Goal: Information Seeking & Learning: Learn about a topic

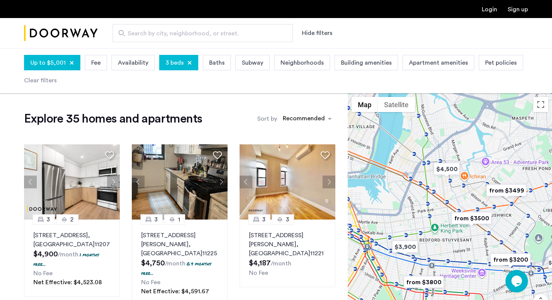
drag, startPoint x: 460, startPoint y: 203, endPoint x: 446, endPoint y: 197, distance: 15.2
click at [446, 197] on div at bounding box center [450, 219] width 204 height 252
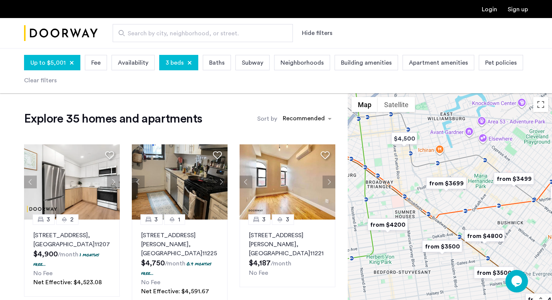
drag, startPoint x: 500, startPoint y: 207, endPoint x: 466, endPoint y: 203, distance: 34.0
click at [466, 203] on div at bounding box center [450, 219] width 204 height 252
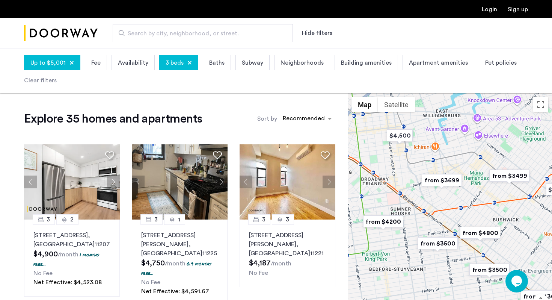
click at [516, 176] on img "from $3499" at bounding box center [509, 175] width 46 height 17
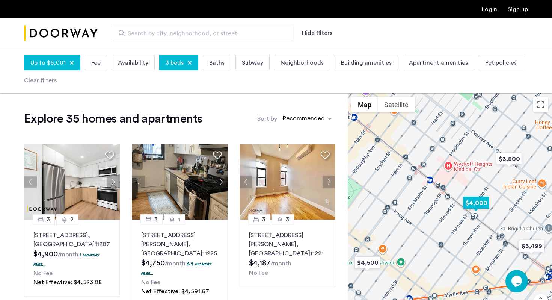
click at [476, 206] on img "$4,000" at bounding box center [476, 202] width 32 height 17
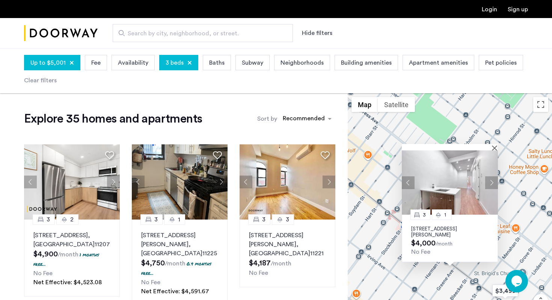
click at [489, 178] on button "Next apartment" at bounding box center [491, 182] width 13 height 13
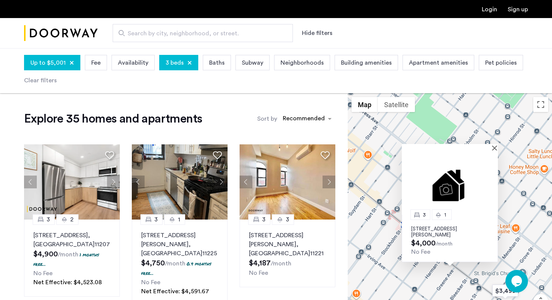
click at [489, 179] on img at bounding box center [450, 182] width 96 height 64
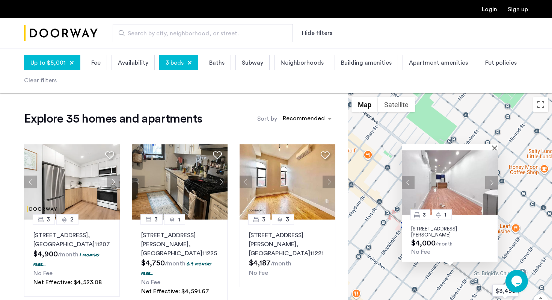
click at [489, 149] on div at bounding box center [447, 147] width 91 height 6
click at [500, 138] on div "3 1 [STREET_ADDRESS][PERSON_NAME] $4,000 /month No Fee" at bounding box center [450, 219] width 204 height 252
click at [497, 146] on button "Close" at bounding box center [495, 147] width 5 height 5
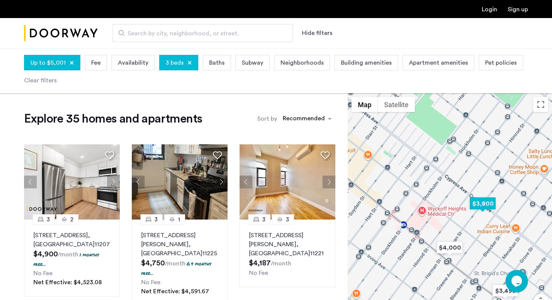
click at [481, 204] on img "$3,800" at bounding box center [483, 203] width 32 height 17
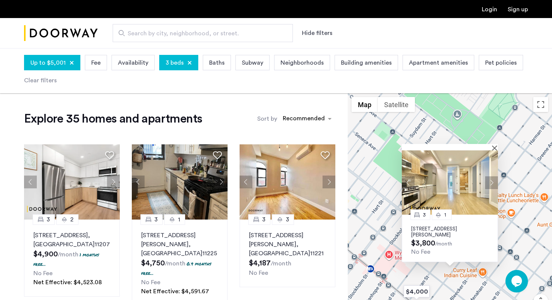
click at [492, 181] on button "Next apartment" at bounding box center [491, 182] width 13 height 13
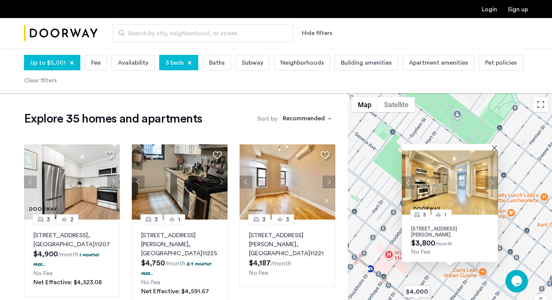
click at [491, 180] on button "Next apartment" at bounding box center [491, 182] width 13 height 13
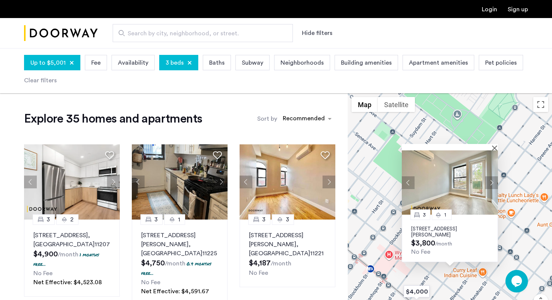
click at [491, 180] on button "Next apartment" at bounding box center [491, 182] width 13 height 13
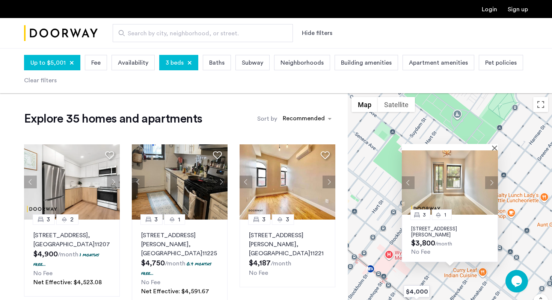
click at [491, 180] on button "Next apartment" at bounding box center [491, 182] width 13 height 13
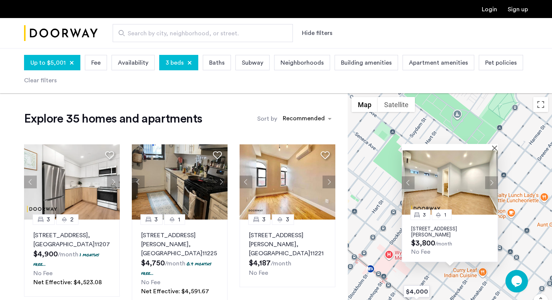
click at [491, 180] on button "Next apartment" at bounding box center [491, 182] width 13 height 13
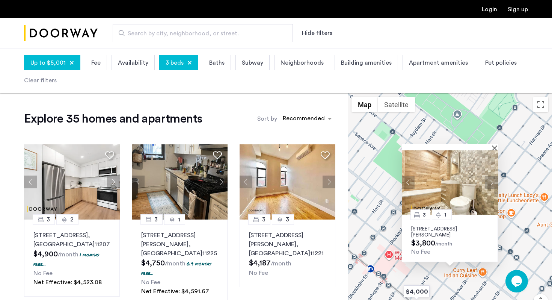
click at [410, 182] on button "Previous apartment" at bounding box center [408, 182] width 13 height 13
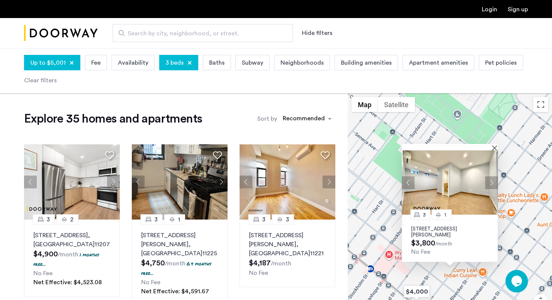
click at [494, 179] on button "Next apartment" at bounding box center [491, 182] width 13 height 13
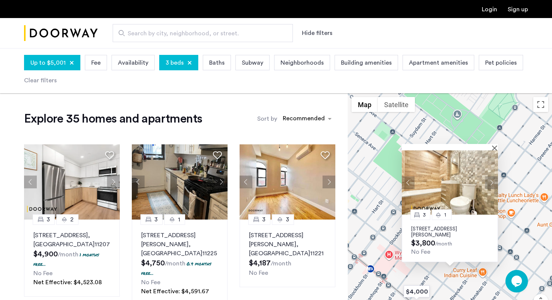
click at [494, 179] on button "Next apartment" at bounding box center [491, 182] width 13 height 13
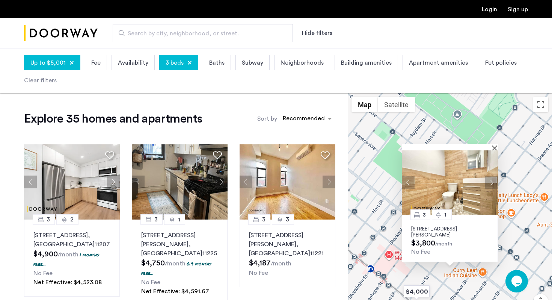
click at [494, 179] on button "Next apartment" at bounding box center [491, 182] width 13 height 13
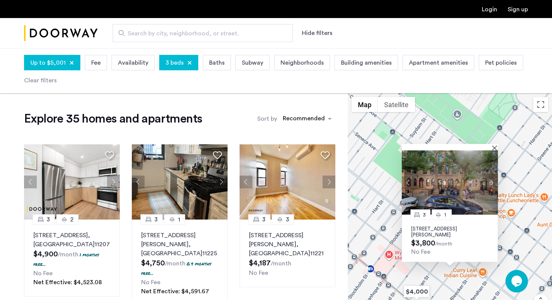
click at [494, 179] on button "Next apartment" at bounding box center [491, 182] width 13 height 13
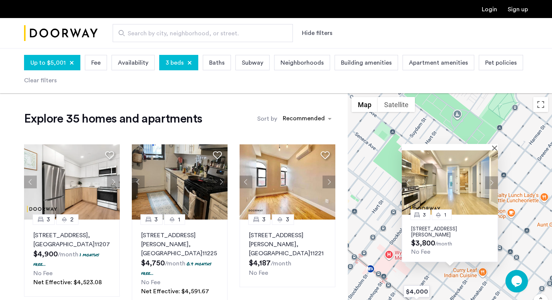
click at [493, 146] on div at bounding box center [450, 147] width 96 height 6
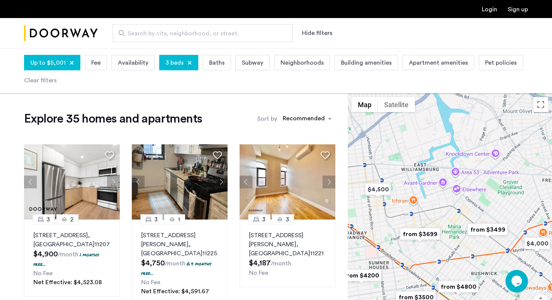
drag, startPoint x: 435, startPoint y: 259, endPoint x: 451, endPoint y: 255, distance: 16.8
click at [451, 255] on div at bounding box center [450, 219] width 204 height 252
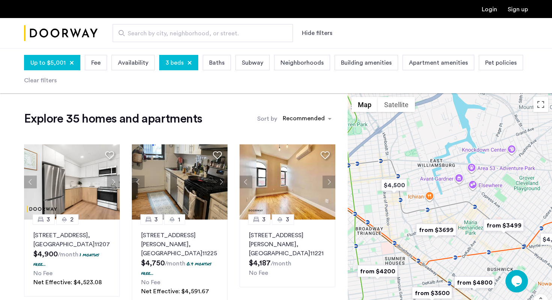
click at [442, 228] on img "from $3699" at bounding box center [436, 229] width 46 height 17
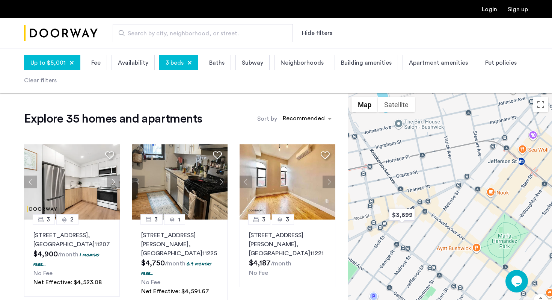
drag, startPoint x: 389, startPoint y: 232, endPoint x: 551, endPoint y: 193, distance: 166.8
click at [551, 193] on div "3 1 [STREET_ADDRESS][PERSON_NAME] $3,800 /month No Fee" at bounding box center [450, 219] width 204 height 252
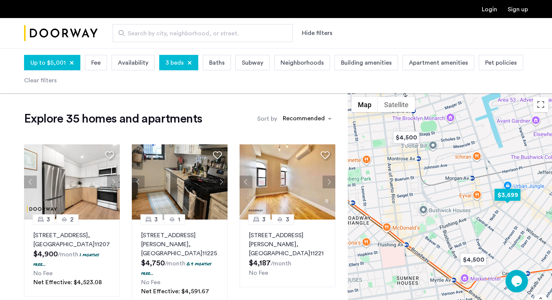
click at [505, 195] on img "$3,699" at bounding box center [507, 194] width 32 height 17
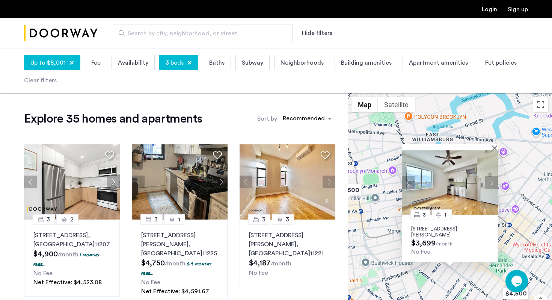
click at [493, 181] on button "Next apartment" at bounding box center [491, 182] width 13 height 13
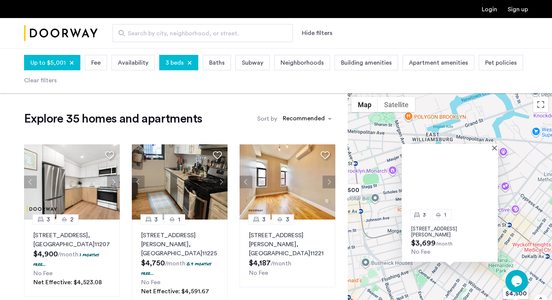
click at [493, 181] on img at bounding box center [450, 182] width 96 height 64
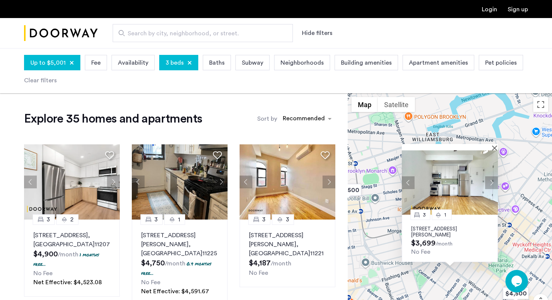
click at [465, 186] on img at bounding box center [450, 182] width 96 height 64
click at [494, 147] on button "Close" at bounding box center [495, 147] width 5 height 5
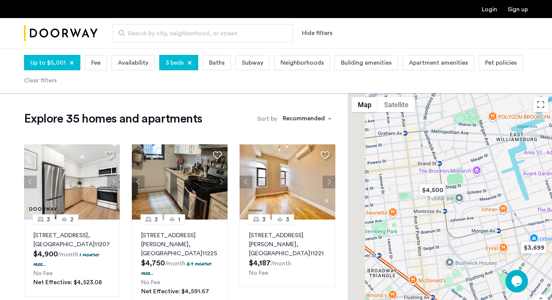
drag, startPoint x: 402, startPoint y: 243, endPoint x: 488, endPoint y: 242, distance: 86.0
click at [488, 242] on div at bounding box center [450, 219] width 204 height 252
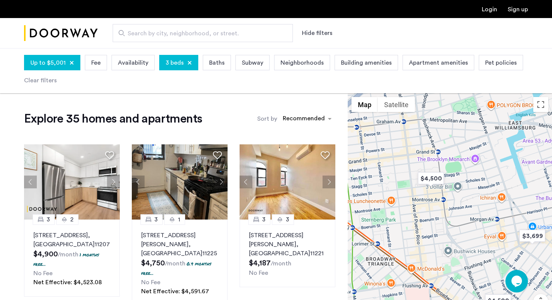
drag, startPoint x: 462, startPoint y: 262, endPoint x: 452, endPoint y: 243, distance: 21.7
click at [453, 241] on div at bounding box center [450, 219] width 204 height 252
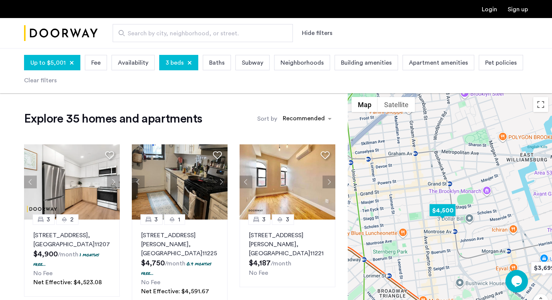
click at [440, 208] on img "$4,500" at bounding box center [442, 210] width 32 height 17
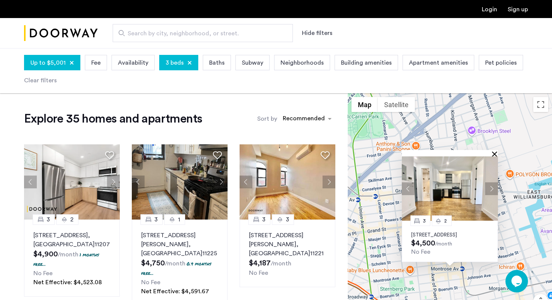
click at [494, 151] on button "Close" at bounding box center [495, 153] width 5 height 5
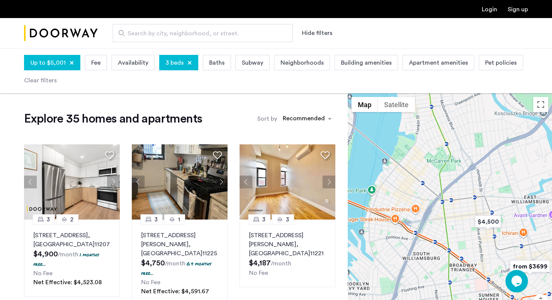
drag, startPoint x: 395, startPoint y: 224, endPoint x: 452, endPoint y: 212, distance: 58.0
click at [452, 212] on div at bounding box center [450, 219] width 204 height 252
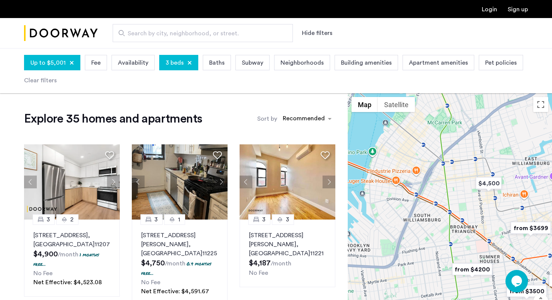
drag, startPoint x: 470, startPoint y: 167, endPoint x: 470, endPoint y: 134, distance: 32.7
click at [470, 135] on div at bounding box center [450, 219] width 204 height 252
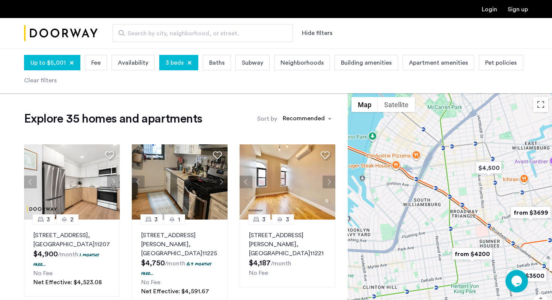
click at [480, 255] on img "from $4200" at bounding box center [472, 253] width 46 height 17
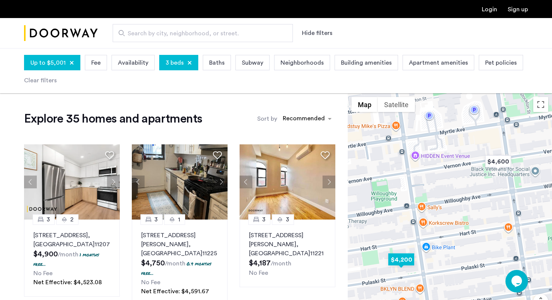
click at [398, 260] on img "$4,200" at bounding box center [401, 259] width 32 height 17
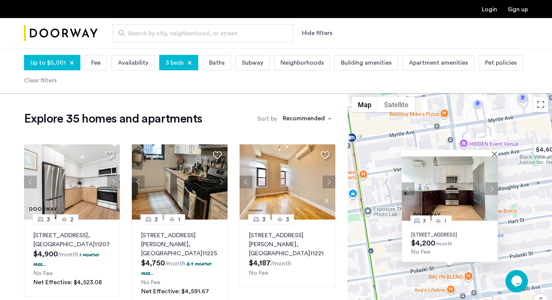
click at [489, 183] on button "Next apartment" at bounding box center [491, 188] width 13 height 13
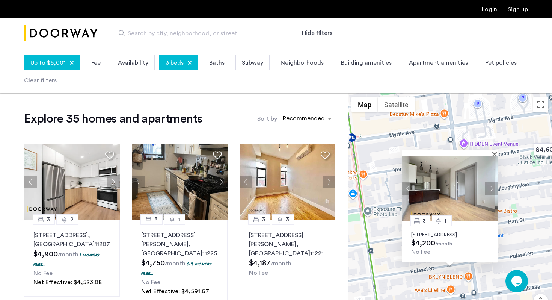
click at [492, 182] on button "Next apartment" at bounding box center [491, 188] width 13 height 13
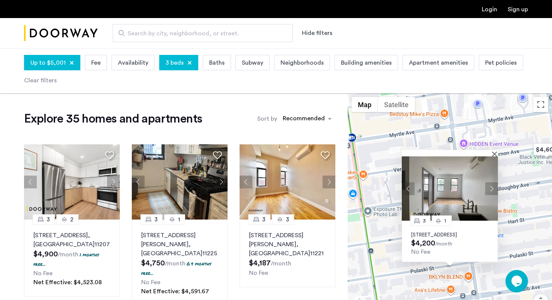
click at [492, 182] on button "Next apartment" at bounding box center [491, 188] width 13 height 13
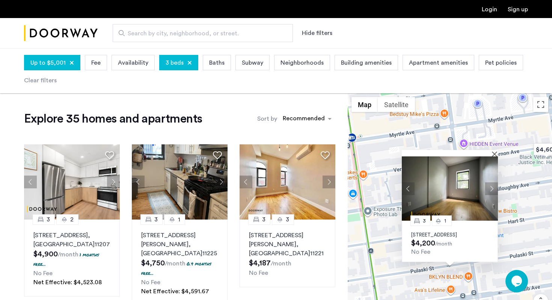
click at [492, 182] on button "Next apartment" at bounding box center [491, 188] width 13 height 13
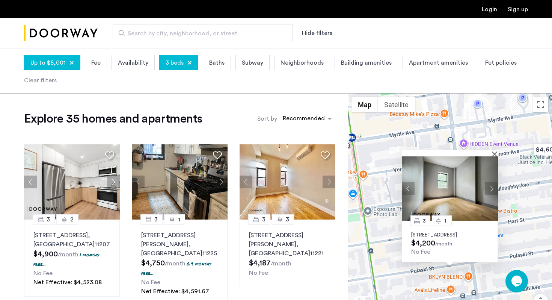
click at [492, 182] on button "Next apartment" at bounding box center [491, 188] width 13 height 13
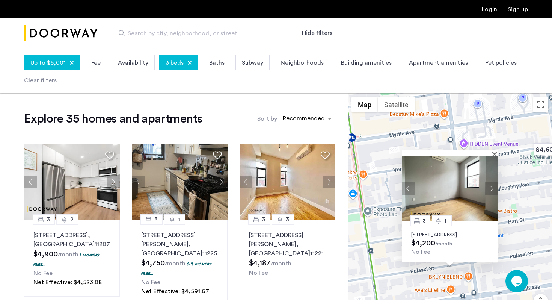
click at [492, 182] on button "Next apartment" at bounding box center [491, 188] width 13 height 13
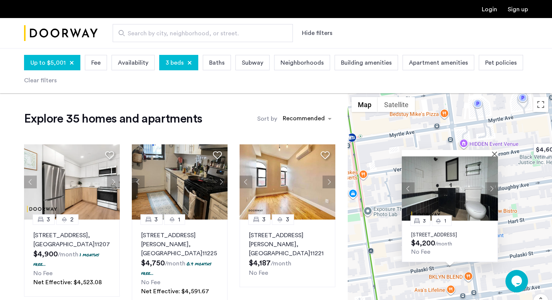
click at [492, 182] on button "Next apartment" at bounding box center [491, 188] width 13 height 13
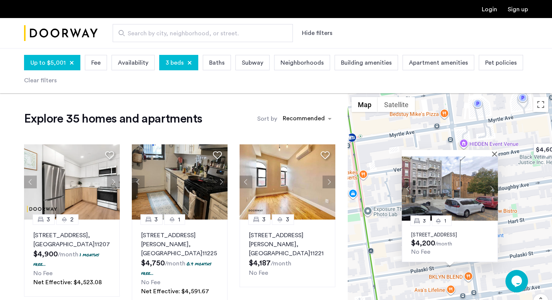
click at [492, 182] on button "Next apartment" at bounding box center [491, 188] width 13 height 13
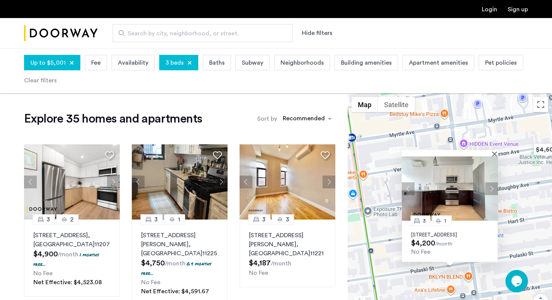
click at [492, 182] on button "Next apartment" at bounding box center [491, 188] width 13 height 13
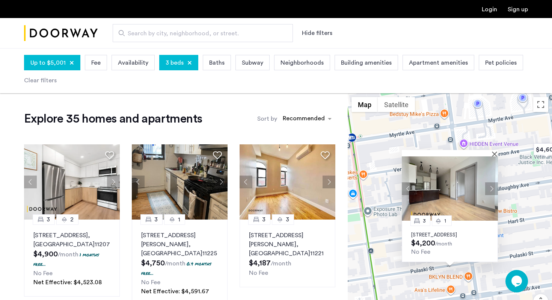
click at [493, 150] on div at bounding box center [450, 153] width 96 height 6
click at [494, 151] on button "Close" at bounding box center [495, 153] width 5 height 5
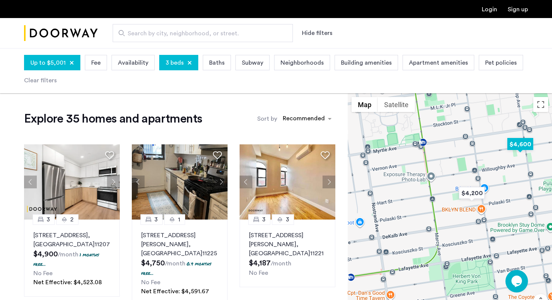
click at [526, 144] on img "$4,600" at bounding box center [520, 144] width 32 height 17
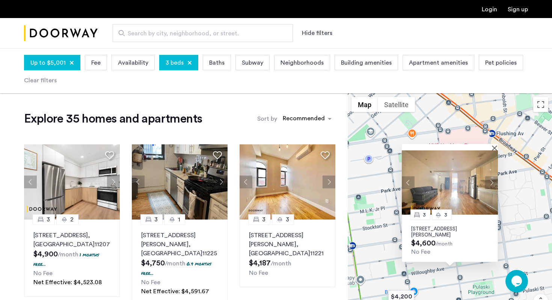
click at [473, 180] on img at bounding box center [450, 182] width 96 height 64
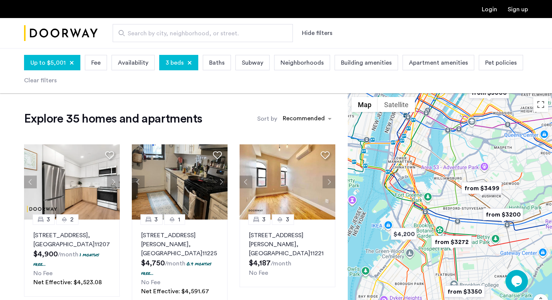
drag, startPoint x: 455, startPoint y: 229, endPoint x: 452, endPoint y: 195, distance: 34.3
click at [452, 195] on div at bounding box center [450, 219] width 204 height 252
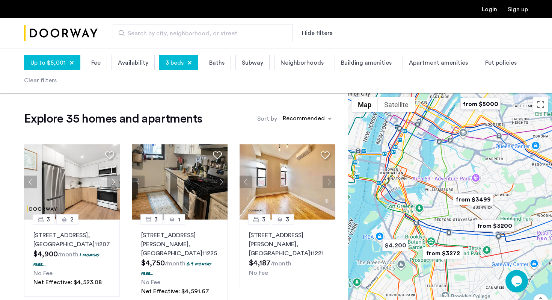
drag, startPoint x: 461, startPoint y: 162, endPoint x: 450, endPoint y: 183, distance: 24.0
click at [450, 183] on div at bounding box center [450, 219] width 204 height 252
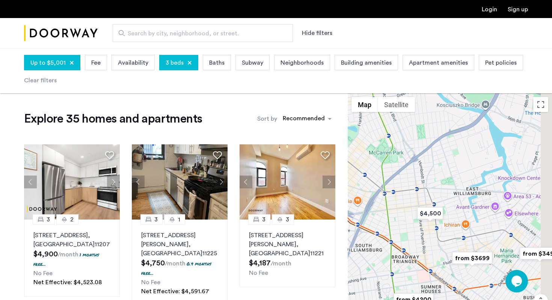
drag, startPoint x: 463, startPoint y: 263, endPoint x: 421, endPoint y: 229, distance: 54.5
click at [421, 229] on div at bounding box center [450, 219] width 204 height 252
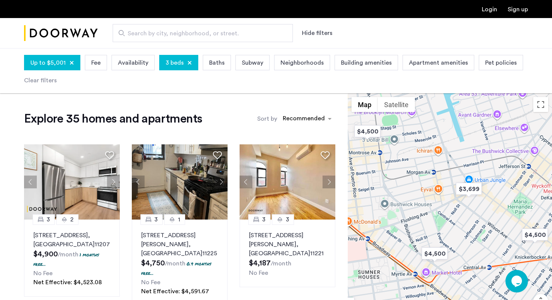
drag, startPoint x: 477, startPoint y: 261, endPoint x: 455, endPoint y: 234, distance: 35.2
click at [455, 234] on div at bounding box center [450, 219] width 204 height 252
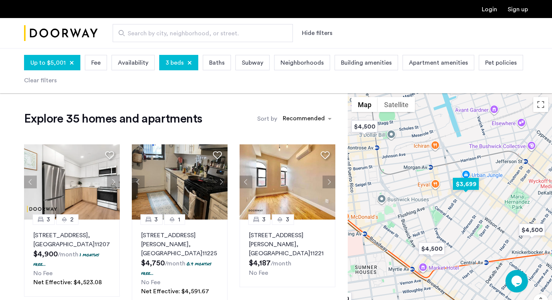
click at [460, 189] on img "$3,699" at bounding box center [466, 183] width 32 height 17
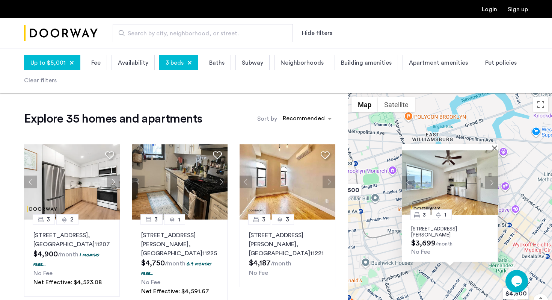
click at [493, 184] on button "Next apartment" at bounding box center [491, 182] width 13 height 13
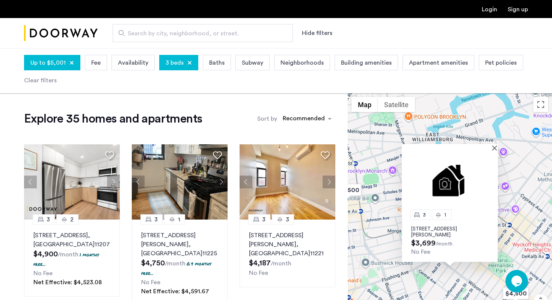
click at [493, 184] on img at bounding box center [450, 182] width 96 height 64
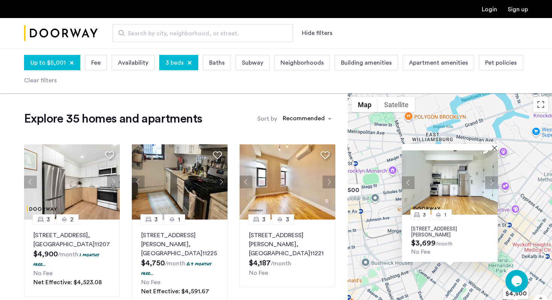
drag, startPoint x: 429, startPoint y: 233, endPoint x: 407, endPoint y: 228, distance: 22.7
click at [407, 228] on div "3 1 [STREET_ADDRESS][PERSON_NAME] $3,699 /month No Fee" at bounding box center [450, 237] width 96 height 47
drag, startPoint x: 434, startPoint y: 233, endPoint x: 406, endPoint y: 228, distance: 28.3
click at [406, 228] on div "3 1 [STREET_ADDRESS][PERSON_NAME] $3,699 /month No Fee" at bounding box center [450, 237] width 96 height 47
copy p "[STREET_ADDRESS][PERSON_NAME]"
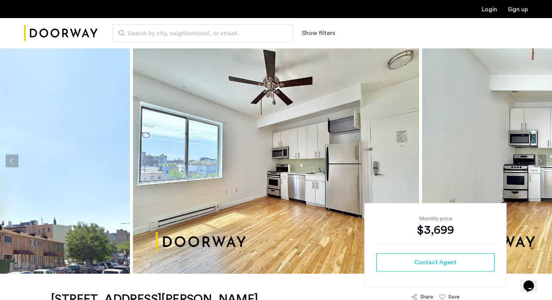
click at [536, 162] on button "Next apartment" at bounding box center [539, 160] width 13 height 13
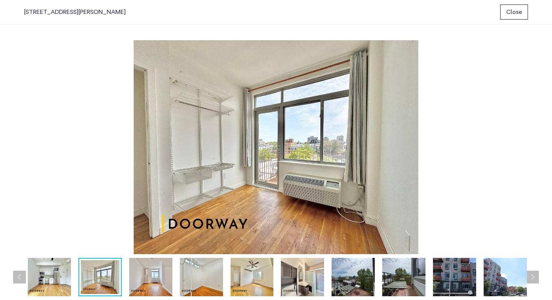
click at [146, 281] on img at bounding box center [150, 277] width 43 height 38
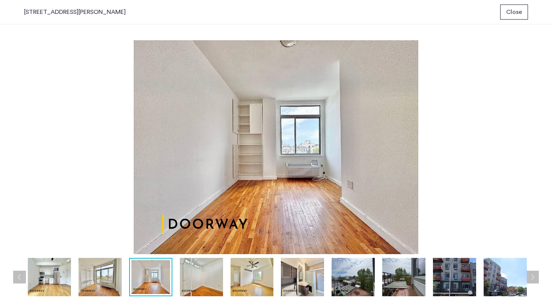
click at [199, 281] on img at bounding box center [201, 277] width 43 height 38
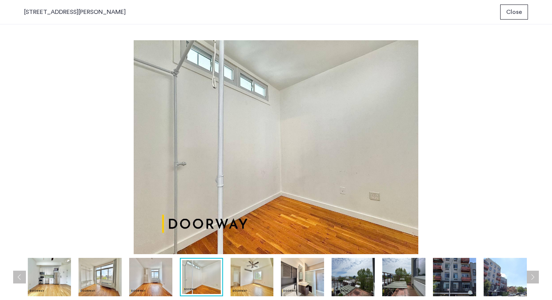
click at [254, 276] on img at bounding box center [251, 277] width 43 height 38
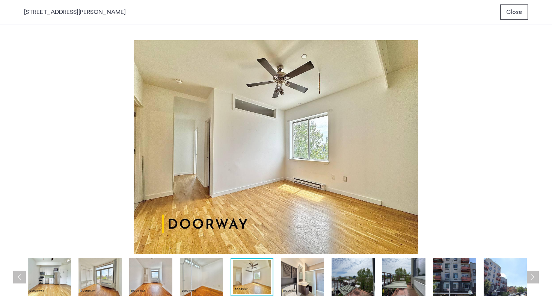
click at [295, 278] on img at bounding box center [302, 277] width 43 height 38
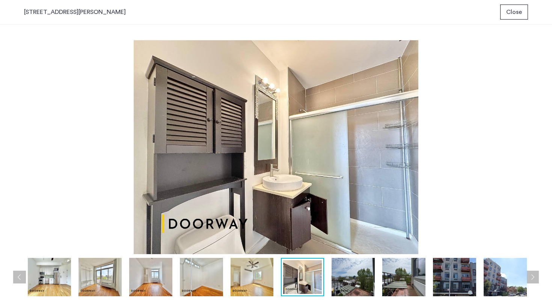
click at [358, 282] on img at bounding box center [352, 277] width 43 height 38
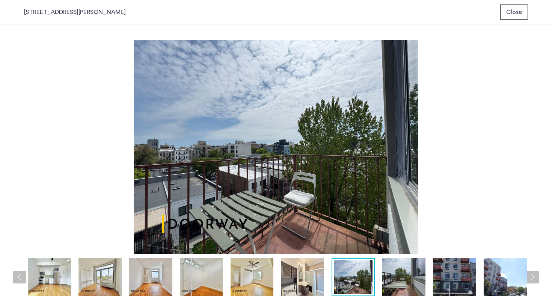
click at [379, 275] on div at bounding box center [252, 277] width 559 height 38
click at [406, 277] on img at bounding box center [403, 277] width 43 height 38
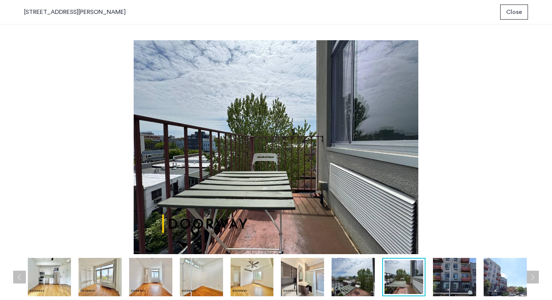
click at [436, 277] on img at bounding box center [454, 277] width 43 height 38
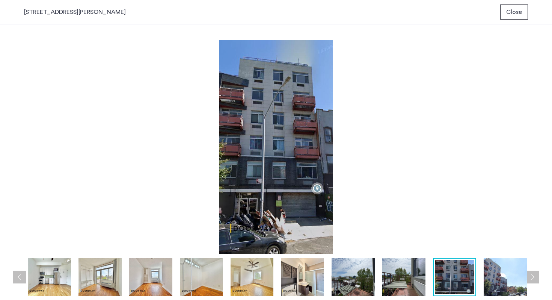
click at [463, 278] on img at bounding box center [454, 277] width 39 height 34
click at [495, 278] on img at bounding box center [504, 277] width 43 height 38
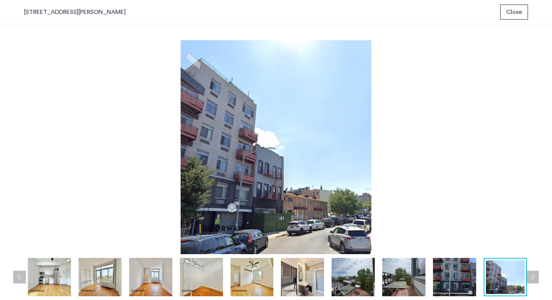
click at [525, 277] on div at bounding box center [504, 277] width 43 height 38
click at [519, 9] on span "Close" at bounding box center [514, 12] width 16 height 9
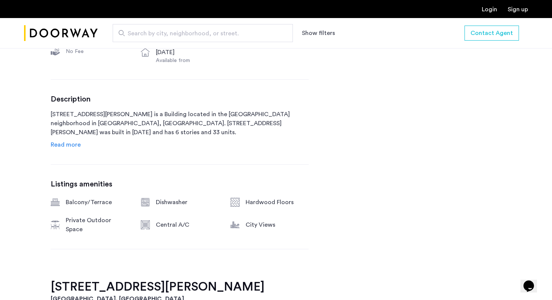
scroll to position [343, 0]
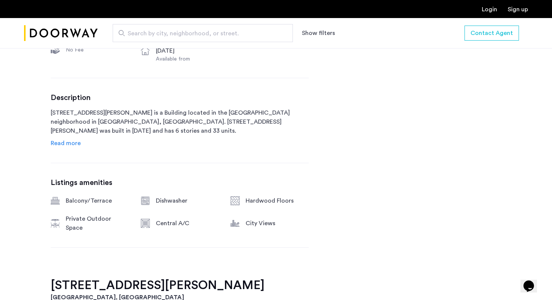
click at [66, 148] on div "184 Noll Street, Unit 3C Brooklyn, NY , 11237 $3,699 Monthly rent 3 Bedrooms 1 …" at bounding box center [180, 104] width 258 height 347
click at [65, 145] on span "Read more" at bounding box center [66, 143] width 30 height 6
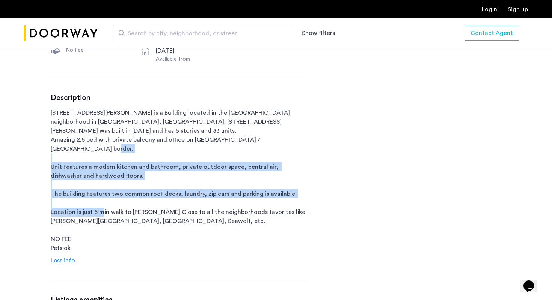
drag, startPoint x: 68, startPoint y: 146, endPoint x: 152, endPoint y: 210, distance: 105.6
click at [152, 209] on p "184 Noll Street is a Building located in the Bushwick neighborhood in Brooklyn,…" at bounding box center [180, 180] width 258 height 144
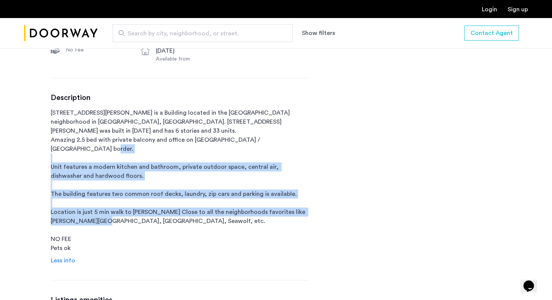
click at [152, 210] on p "184 Noll Street is a Building located in the Bushwick neighborhood in Brooklyn,…" at bounding box center [180, 180] width 258 height 144
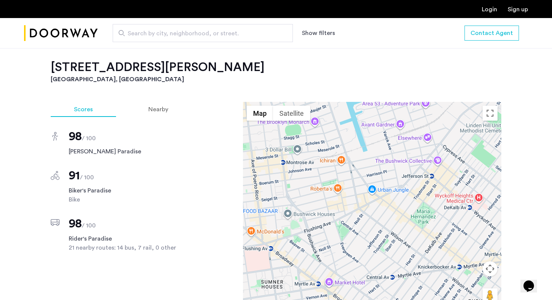
scroll to position [678, 0]
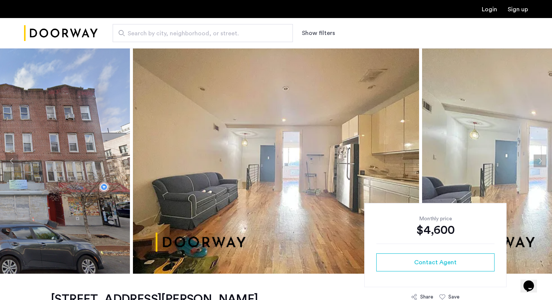
click at [537, 156] on button "Next apartment" at bounding box center [539, 160] width 13 height 13
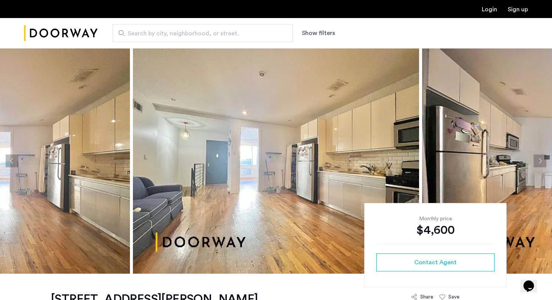
click at [537, 156] on button "Next apartment" at bounding box center [539, 160] width 13 height 13
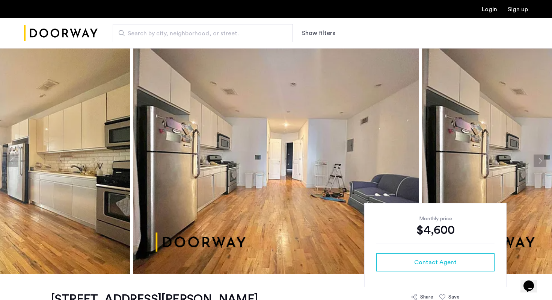
click at [537, 156] on button "Next apartment" at bounding box center [539, 160] width 13 height 13
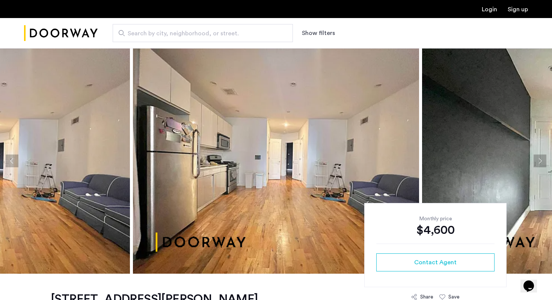
click at [537, 156] on button "Next apartment" at bounding box center [539, 160] width 13 height 13
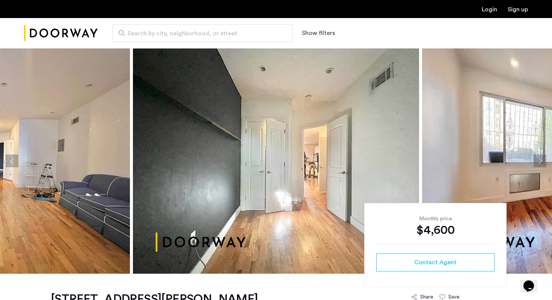
click at [538, 156] on button "Next apartment" at bounding box center [539, 160] width 13 height 13
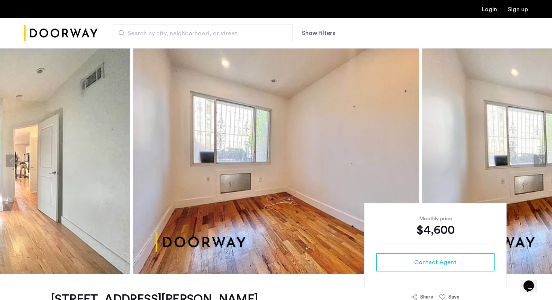
click at [538, 156] on button "Next apartment" at bounding box center [539, 160] width 13 height 13
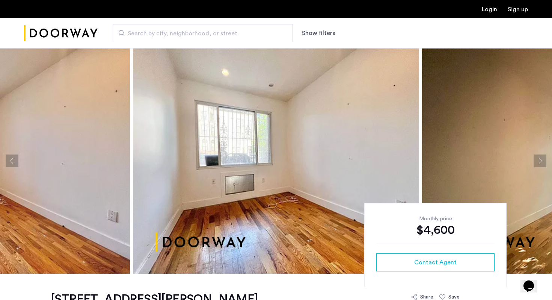
click at [538, 156] on button "Next apartment" at bounding box center [539, 160] width 13 height 13
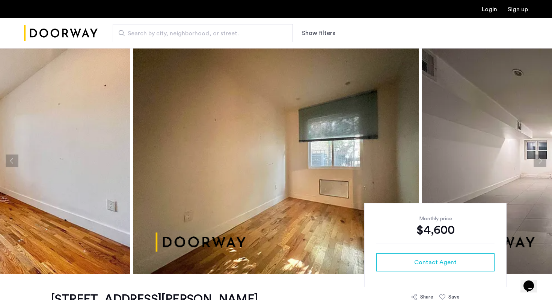
click at [538, 157] on button "Next apartment" at bounding box center [539, 160] width 13 height 13
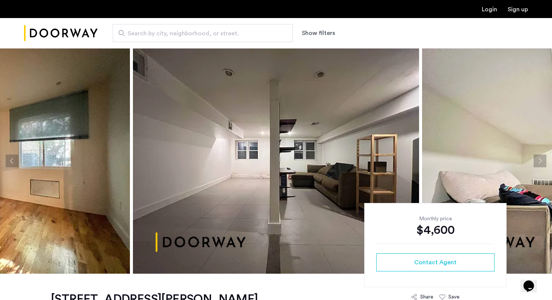
click at [538, 157] on button "Next apartment" at bounding box center [539, 160] width 13 height 13
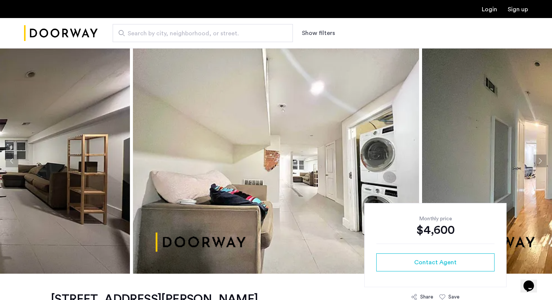
click at [538, 157] on button "Next apartment" at bounding box center [539, 160] width 13 height 13
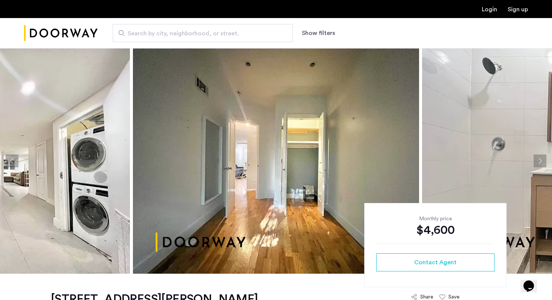
click at [538, 157] on button "Next apartment" at bounding box center [539, 160] width 13 height 13
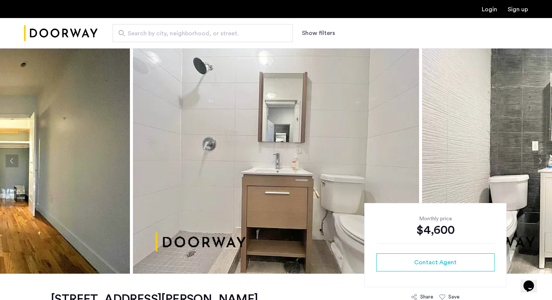
click at [538, 157] on button "Next apartment" at bounding box center [539, 160] width 13 height 13
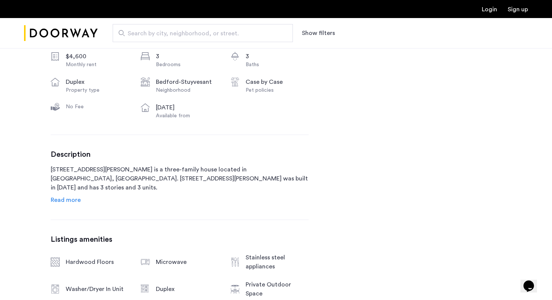
scroll to position [375, 0]
